Goal: Information Seeking & Learning: Learn about a topic

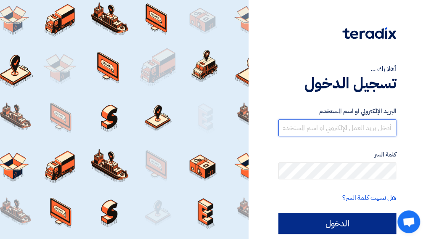
type input "[EMAIL_ADDRESS][DOMAIN_NAME]"
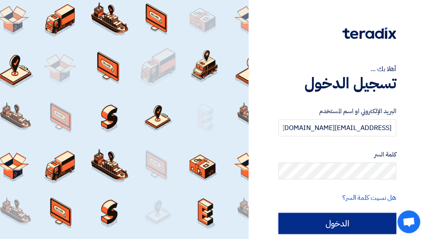
click at [340, 226] on input "الدخول" at bounding box center [337, 223] width 118 height 21
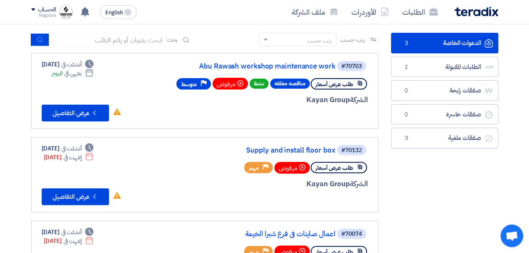
scroll to position [35, 0]
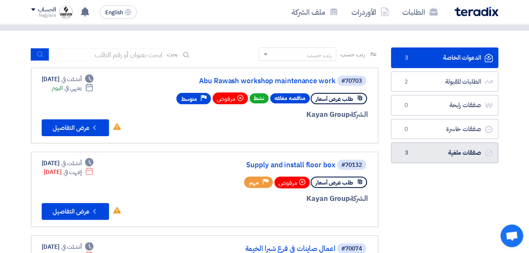
click at [423, 148] on link "صفقات ملغية صفقات ملغية 3" at bounding box center [444, 153] width 107 height 21
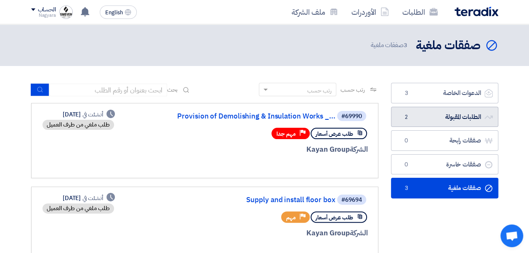
click at [432, 115] on link "الطلبات المقبولة الطلبات المقبولة 2" at bounding box center [444, 117] width 107 height 21
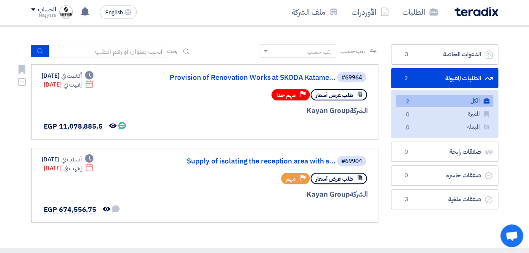
scroll to position [39, 0]
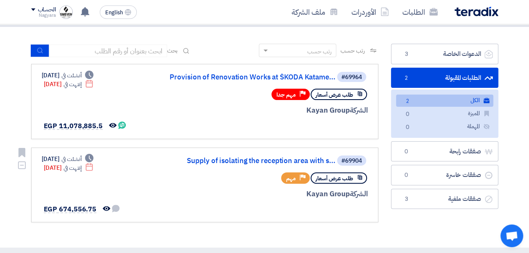
drag, startPoint x: 58, startPoint y: 209, endPoint x: 95, endPoint y: 211, distance: 37.1
click at [95, 211] on div "لم تتم أي محادثة بينك وبين العميل تمت مشاهدة العرض من قبل العميل EGP 674,556.75" at bounding box center [81, 209] width 79 height 11
copy span "674,556.75"
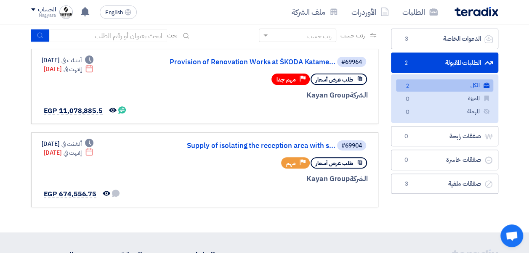
scroll to position [55, 0]
click at [432, 80] on link "الكل الكل 2" at bounding box center [444, 85] width 97 height 12
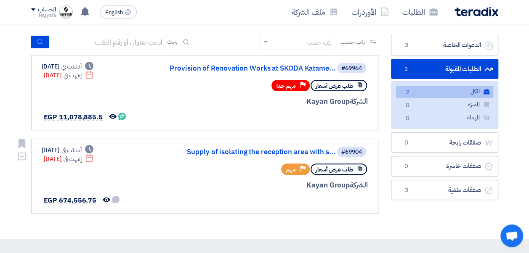
scroll to position [26, 0]
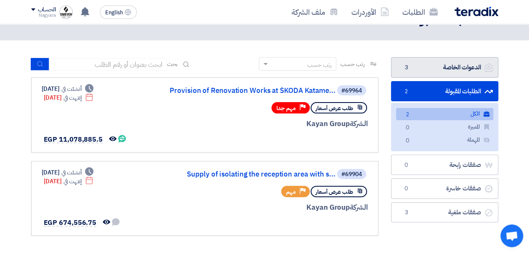
click at [431, 69] on link "الدعوات الخاصة الدعوات الخاصة 3" at bounding box center [444, 67] width 107 height 21
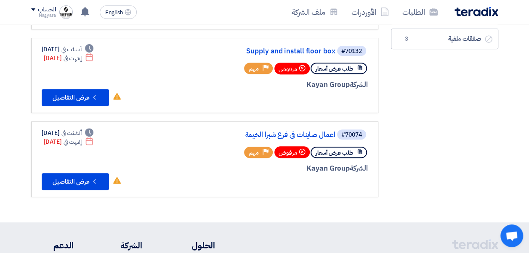
scroll to position [154, 0]
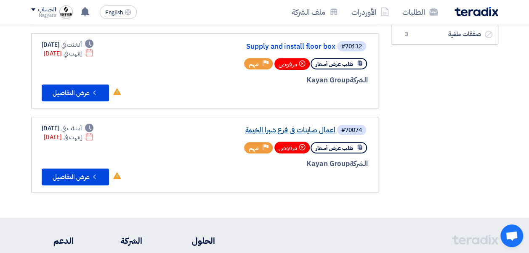
drag, startPoint x: 334, startPoint y: 121, endPoint x: 242, endPoint y: 131, distance: 92.2
click at [242, 131] on link "#70074 اعمال صاينات فى فرع شبرا الخيمة طلب عرض أسعار مرفوض Priority مهم الشركة …" at bounding box center [204, 155] width 347 height 76
copy div "اعمال صاينات فى فرع شبرا الخيمة"
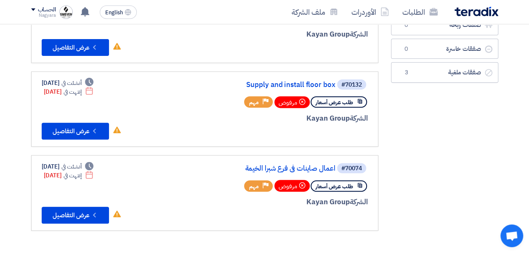
scroll to position [115, 0]
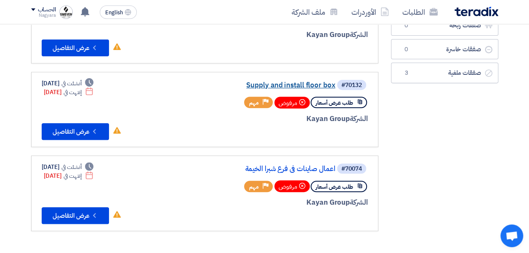
drag, startPoint x: 332, startPoint y: 79, endPoint x: 244, endPoint y: 87, distance: 88.7
click at [244, 87] on div "#70132 Supply and install floor box" at bounding box center [266, 85] width 202 height 12
copy link "Supply and install floor bo"
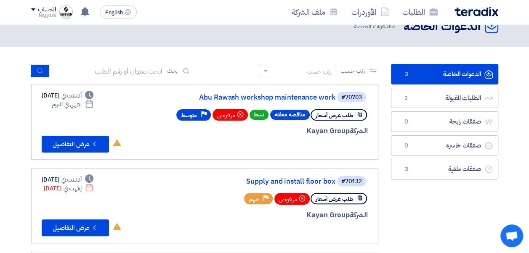
scroll to position [19, 0]
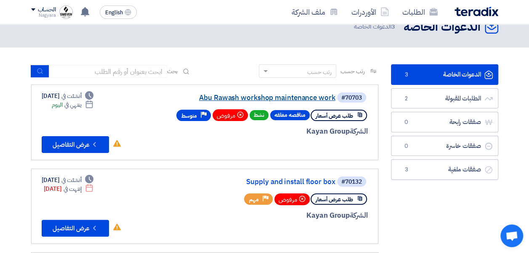
drag, startPoint x: 335, startPoint y: 91, endPoint x: 332, endPoint y: 99, distance: 8.4
click at [332, 99] on div "#70703 Abu Rawash workshop maintenance work" at bounding box center [266, 98] width 202 height 12
copy div "Abu Rawash workshop maintenance work"
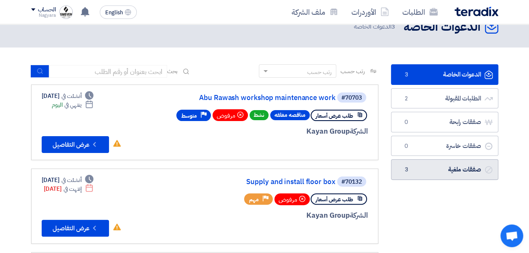
click at [424, 164] on link "صفقات ملغية صفقات ملغية 3" at bounding box center [444, 169] width 107 height 21
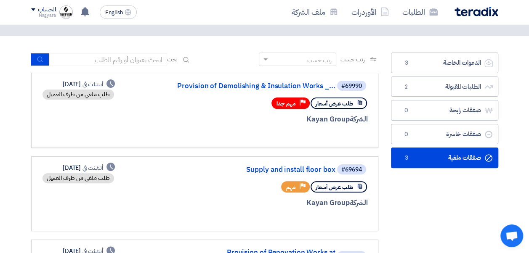
scroll to position [29, 0]
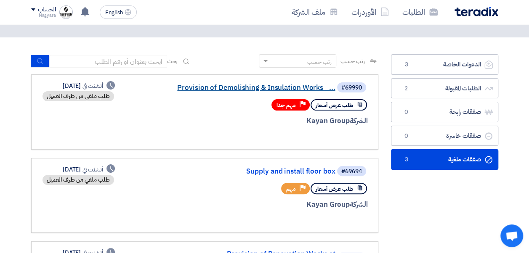
drag, startPoint x: 325, startPoint y: 80, endPoint x: 178, endPoint y: 91, distance: 147.2
click at [178, 91] on link "#69990 Provision of Demolishing & Insulation Works _... طلب عرض أسعار Priority …" at bounding box center [204, 111] width 347 height 75
copy link "Provision of Demolishing & Insulation Works"
